Goal: Task Accomplishment & Management: Use online tool/utility

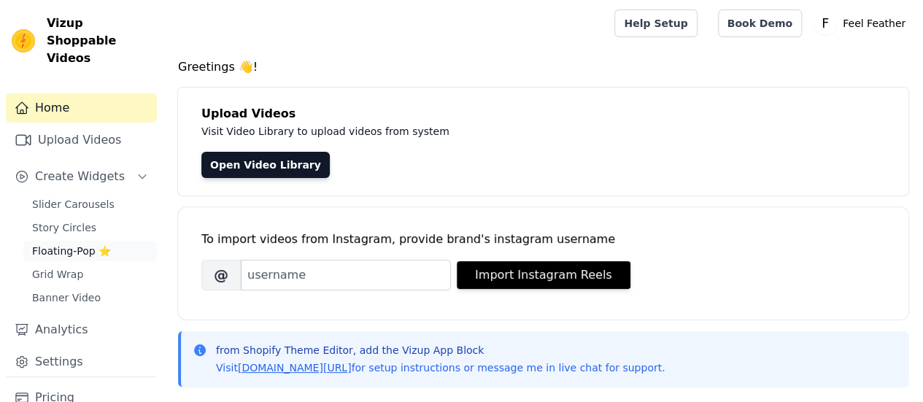
click at [83, 244] on span "Floating-Pop ⭐" at bounding box center [71, 251] width 79 height 15
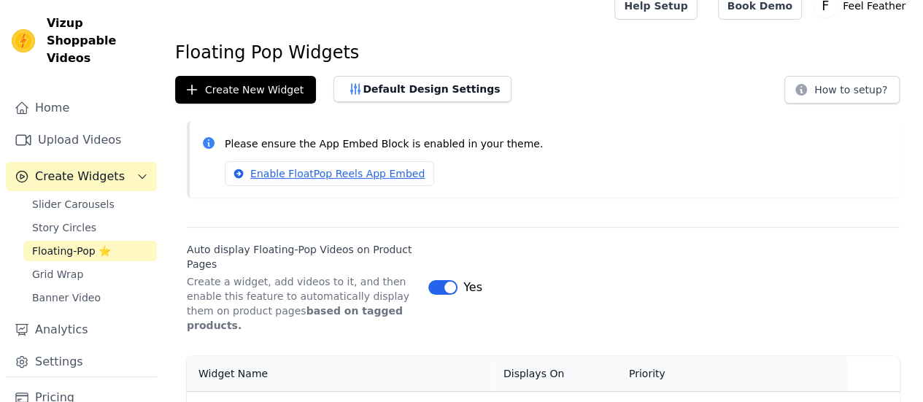
scroll to position [63, 0]
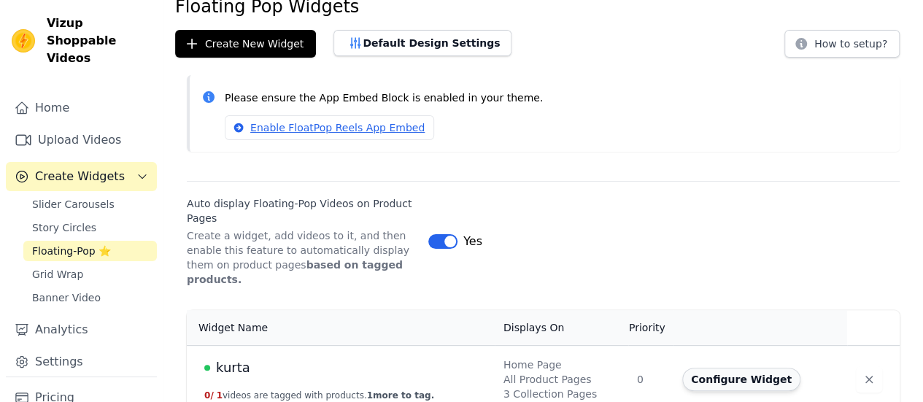
click at [720, 368] on button "Configure Widget" at bounding box center [741, 379] width 118 height 23
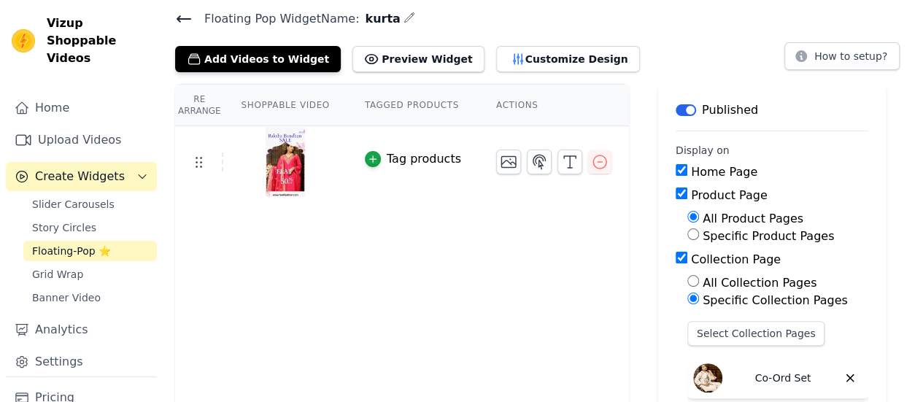
scroll to position [50, 0]
click at [760, 280] on label "All Collection Pages" at bounding box center [760, 282] width 114 height 14
click at [699, 280] on input "All Collection Pages" at bounding box center [693, 280] width 12 height 12
radio input "true"
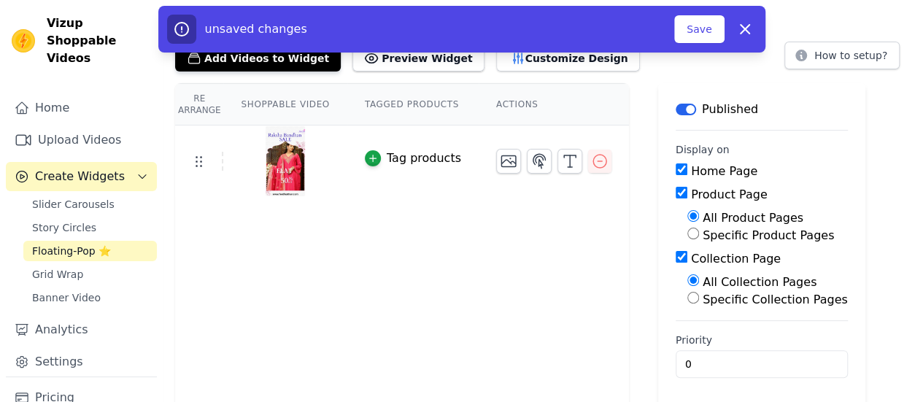
scroll to position [53, 0]
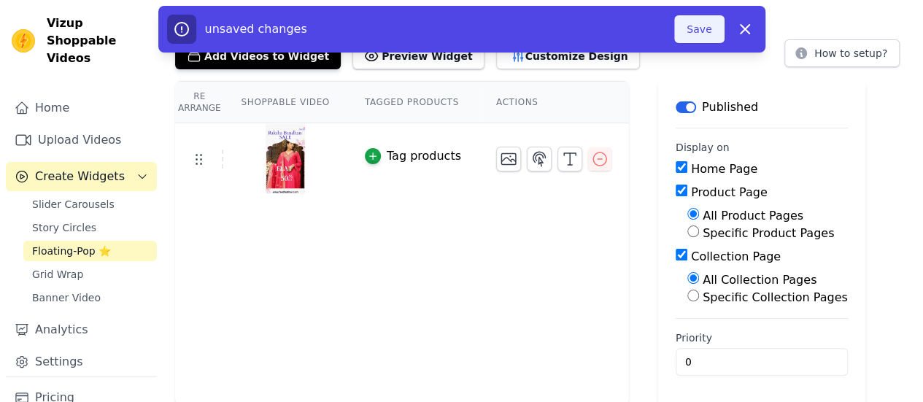
click at [701, 28] on button "Save" at bounding box center [699, 29] width 50 height 28
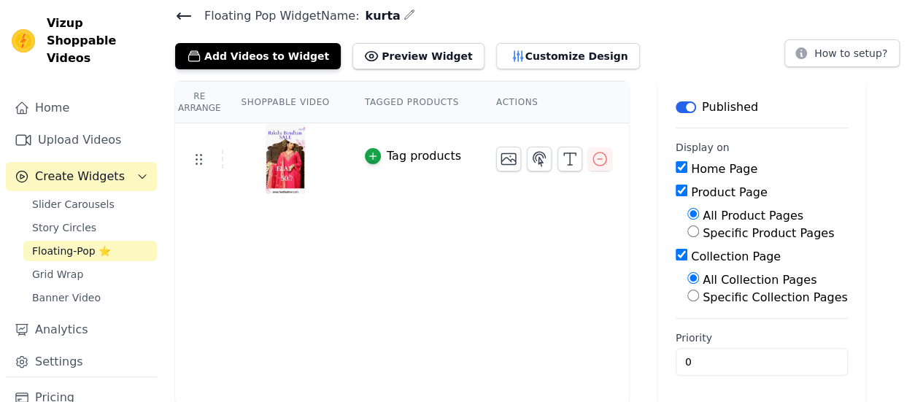
click at [283, 155] on img at bounding box center [285, 159] width 41 height 70
click at [500, 155] on icon "button" at bounding box center [509, 159] width 18 height 18
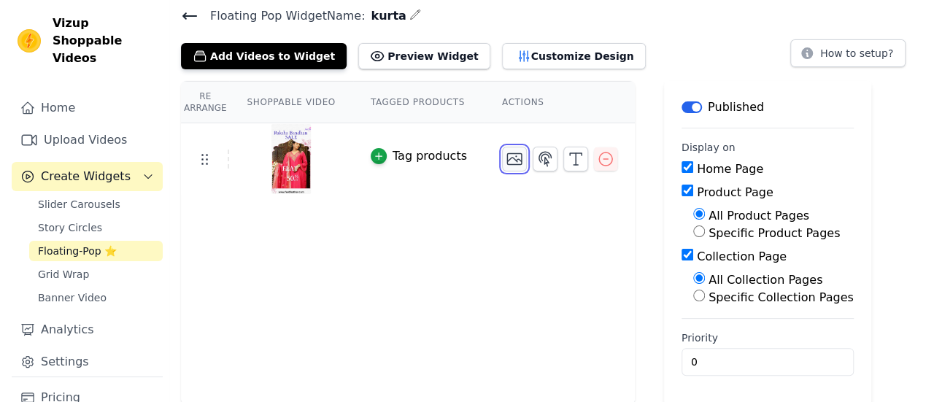
scroll to position [0, 0]
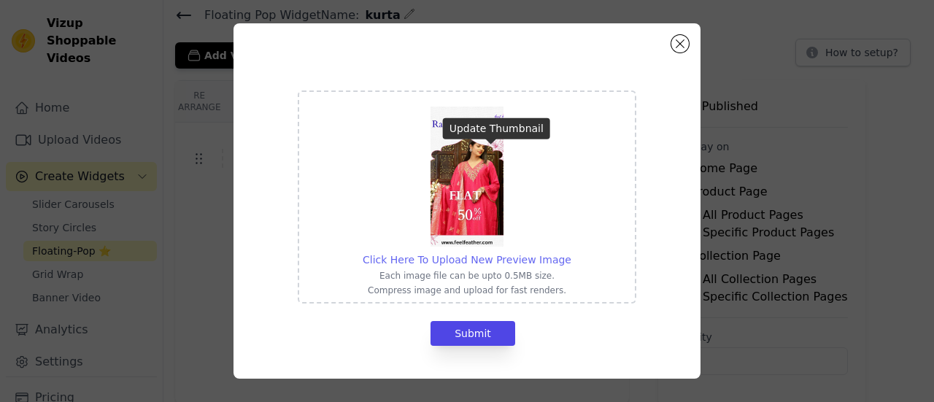
click at [474, 266] on span "Click Here To Upload New Preview Image" at bounding box center [467, 260] width 209 height 12
click at [571, 252] on input "Click Here To Upload New Preview Image Each image file can be upto 0.5MB size. …" at bounding box center [571, 252] width 1 height 1
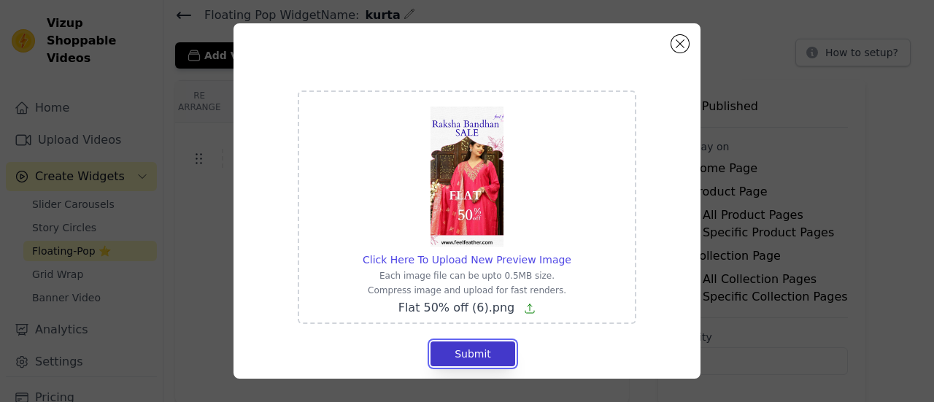
click at [477, 359] on button "Submit" at bounding box center [473, 354] width 85 height 25
click at [466, 203] on img at bounding box center [467, 177] width 73 height 140
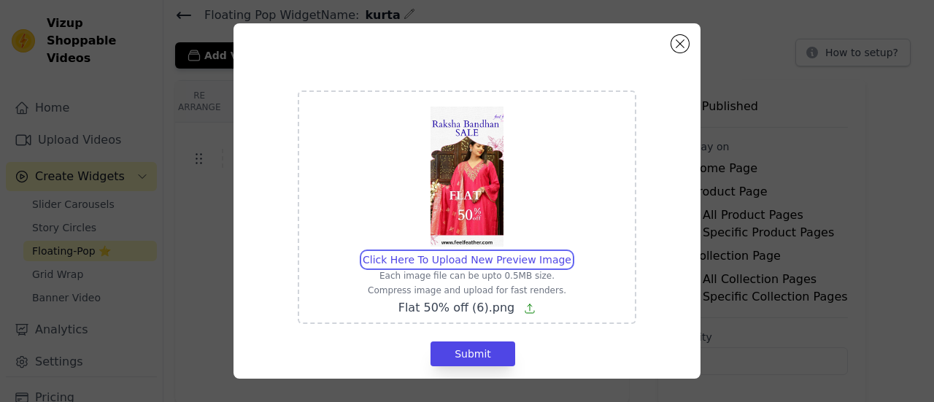
click at [571, 252] on input "Click Here To Upload New Preview Image Each image file can be upto 0.5MB size. …" at bounding box center [571, 252] width 1 height 1
type input "C:\fakepath\2R9A5591.JPG"
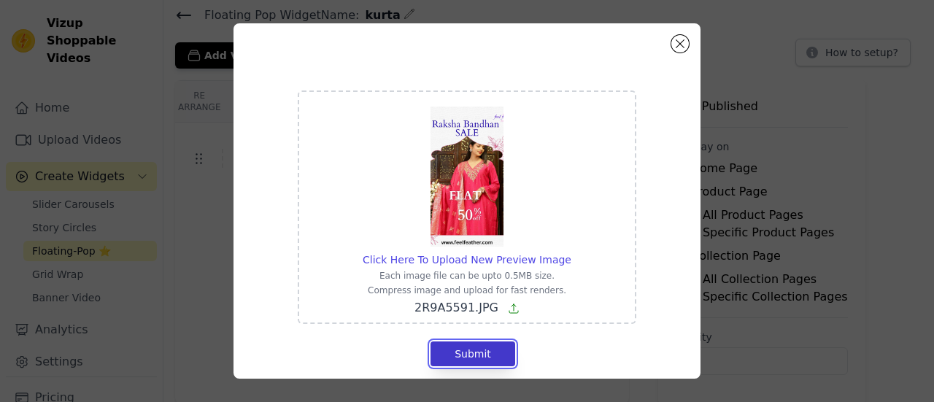
click at [452, 360] on button "Submit" at bounding box center [473, 354] width 85 height 25
click at [509, 310] on icon at bounding box center [513, 308] width 9 height 9
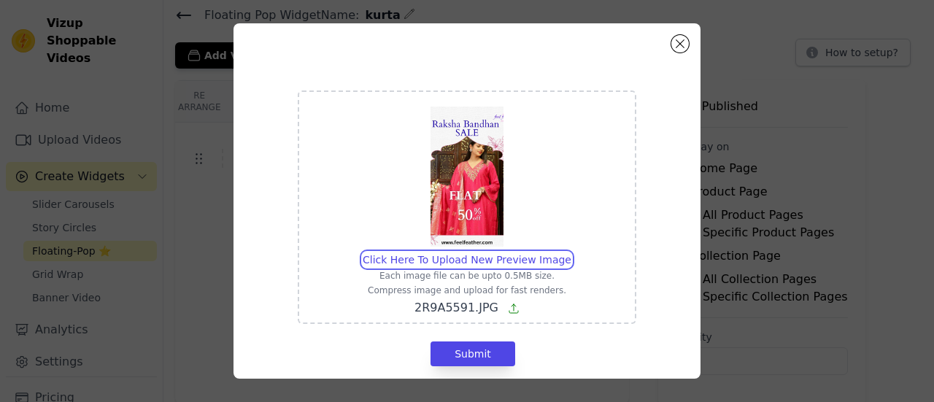
click at [571, 252] on input "Click Here To Upload New Preview Image Each image file can be upto 0.5MB size. …" at bounding box center [571, 252] width 1 height 1
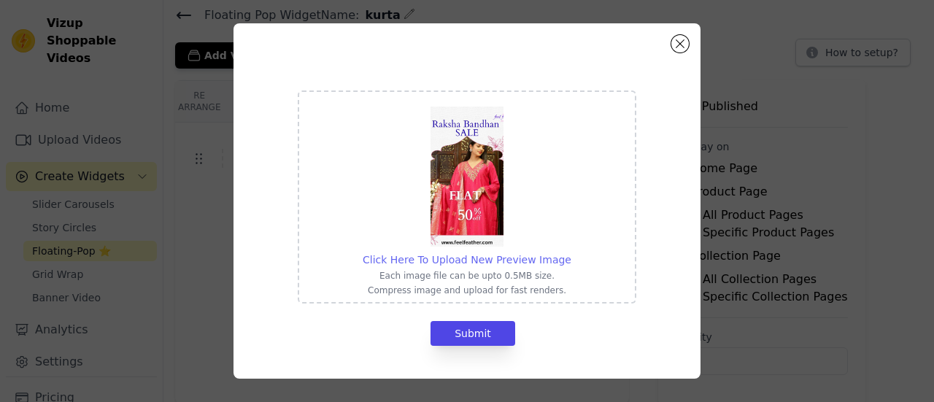
click at [504, 266] on span "Click Here To Upload New Preview Image" at bounding box center [467, 260] width 209 height 12
click at [571, 252] on input "Click Here To Upload New Preview Image Each image file can be upto 0.5MB size. …" at bounding box center [571, 252] width 1 height 1
type input "C:\fakepath\Multicolor kaftan kurta set (4).png"
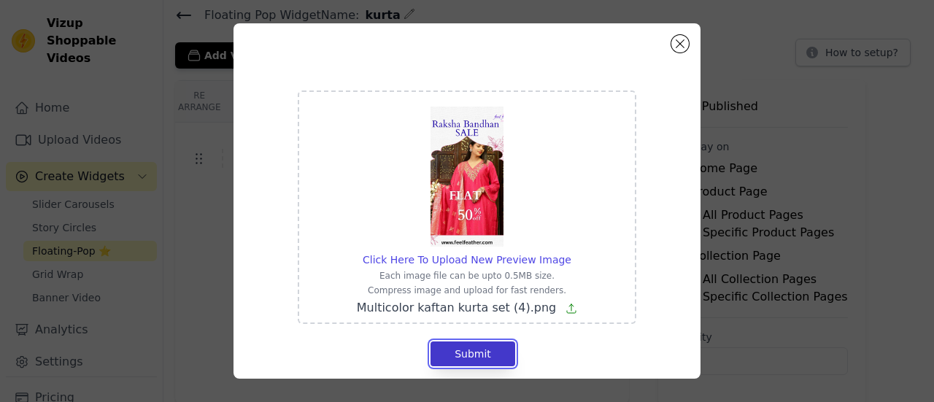
click at [481, 354] on button "Submit" at bounding box center [473, 354] width 85 height 25
click at [677, 47] on button "Close modal" at bounding box center [680, 44] width 18 height 18
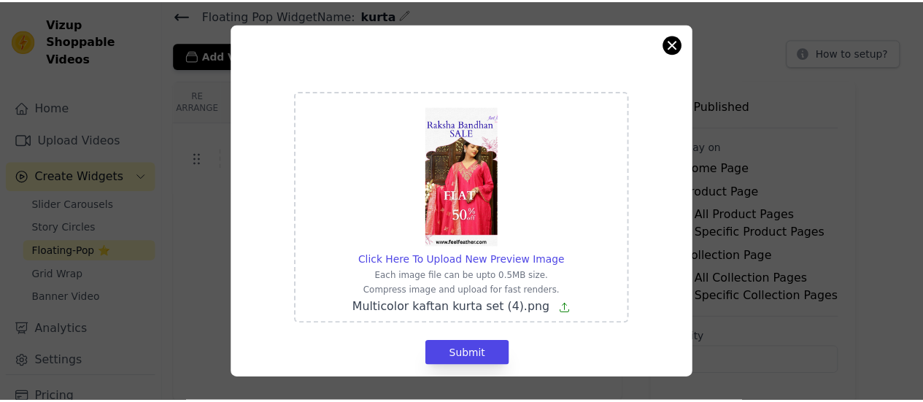
scroll to position [53, 0]
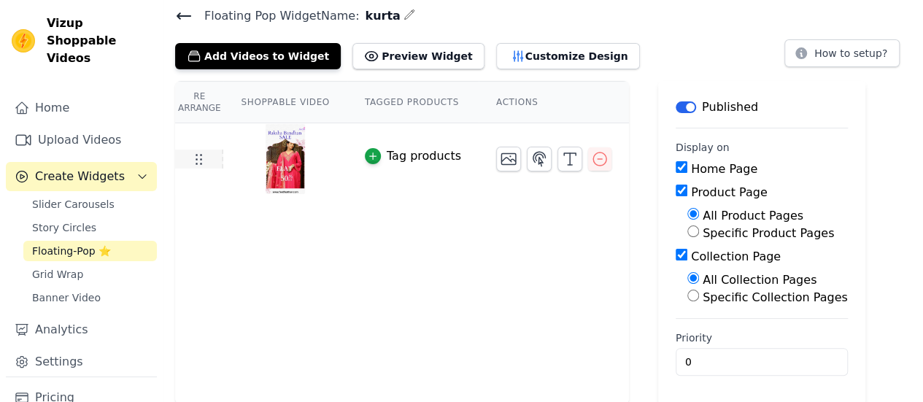
click at [200, 161] on use at bounding box center [199, 160] width 6 height 10
click at [500, 161] on icon "button" at bounding box center [509, 159] width 18 height 18
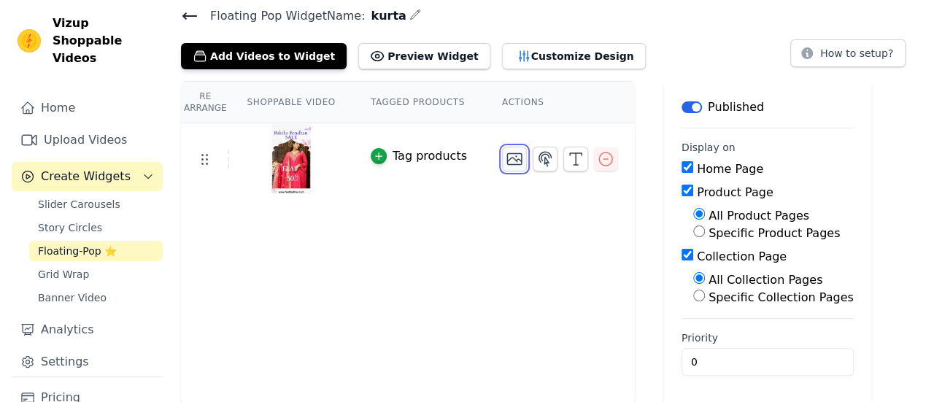
scroll to position [0, 0]
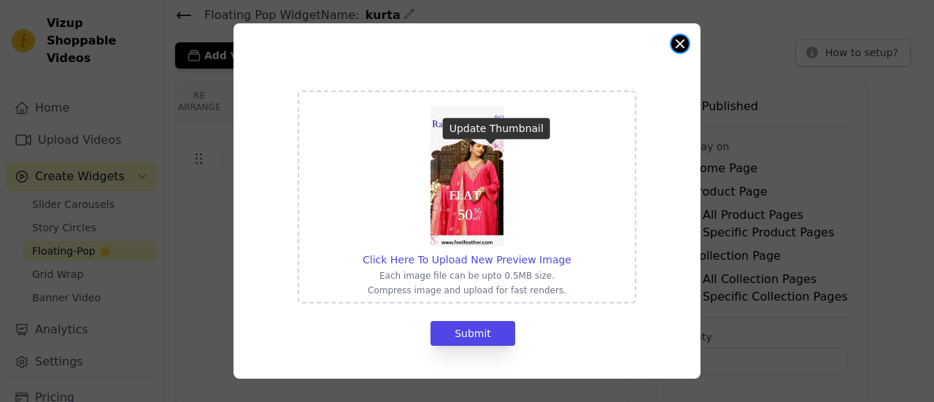
click at [680, 44] on button "Close modal" at bounding box center [680, 44] width 18 height 18
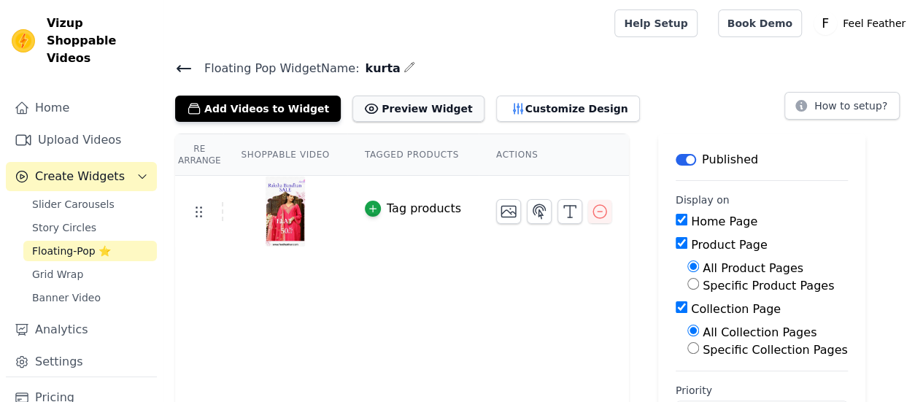
click at [409, 111] on button "Preview Widget" at bounding box center [417, 109] width 131 height 26
click at [543, 111] on button "Customize Design" at bounding box center [568, 109] width 144 height 26
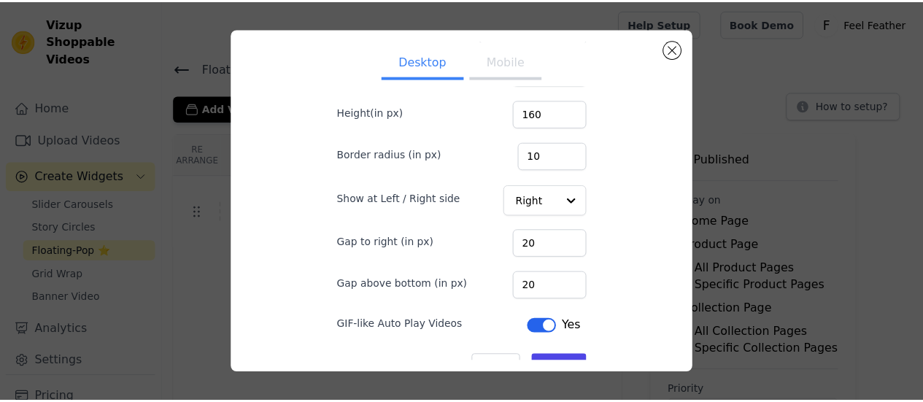
scroll to position [136, 0]
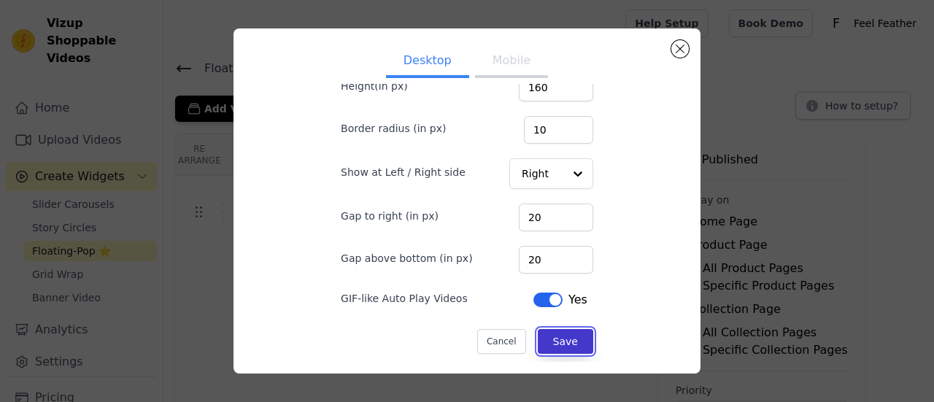
click at [550, 344] on button "Save" at bounding box center [565, 341] width 55 height 25
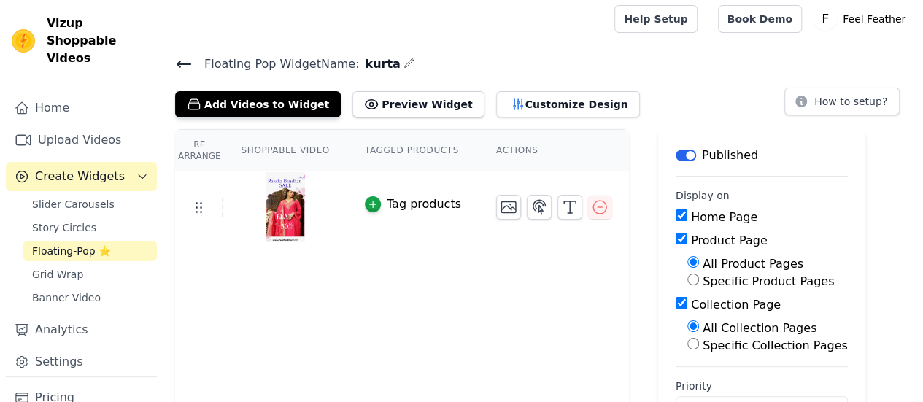
scroll to position [0, 0]
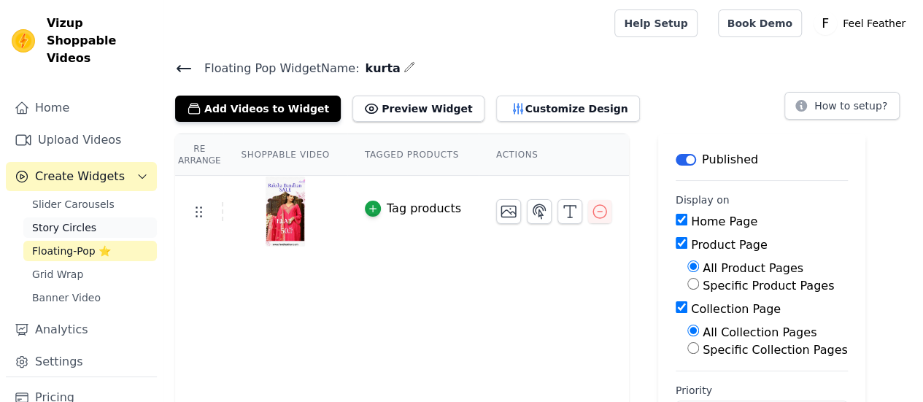
click at [76, 220] on span "Story Circles" at bounding box center [64, 227] width 64 height 15
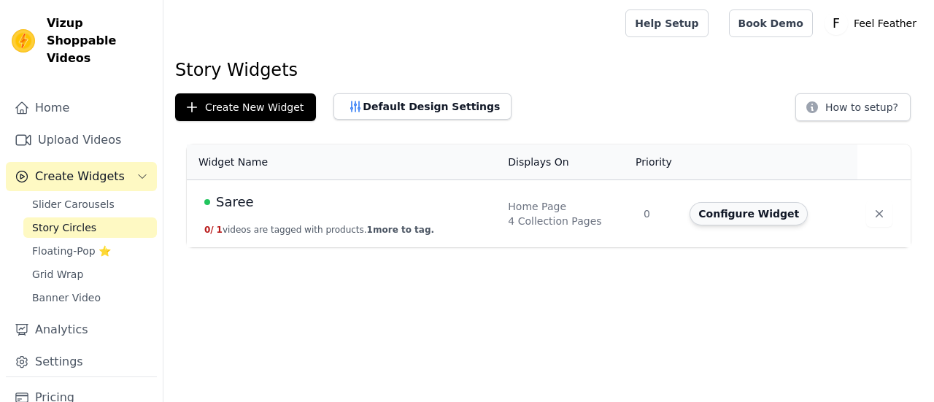
click at [728, 213] on button "Configure Widget" at bounding box center [749, 213] width 118 height 23
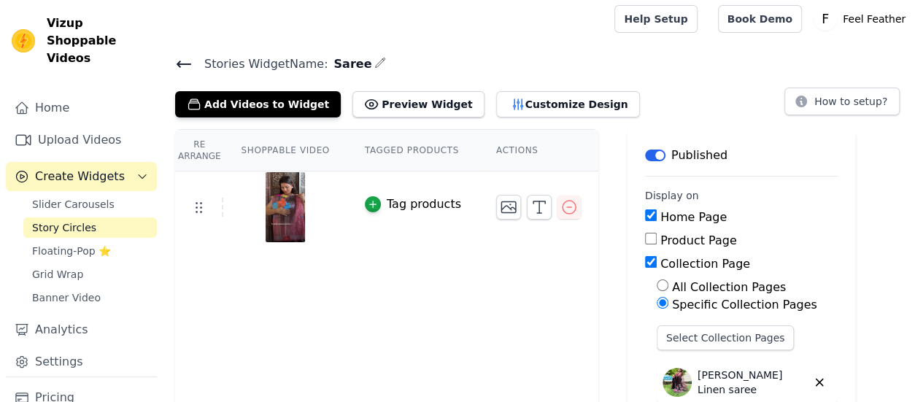
scroll to position [3, 0]
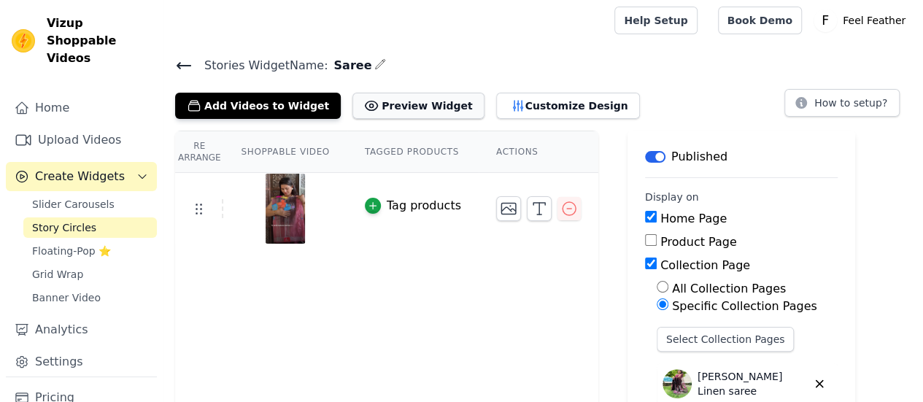
click at [411, 105] on button "Preview Widget" at bounding box center [417, 106] width 131 height 26
